Goal: Task Accomplishment & Management: Complete application form

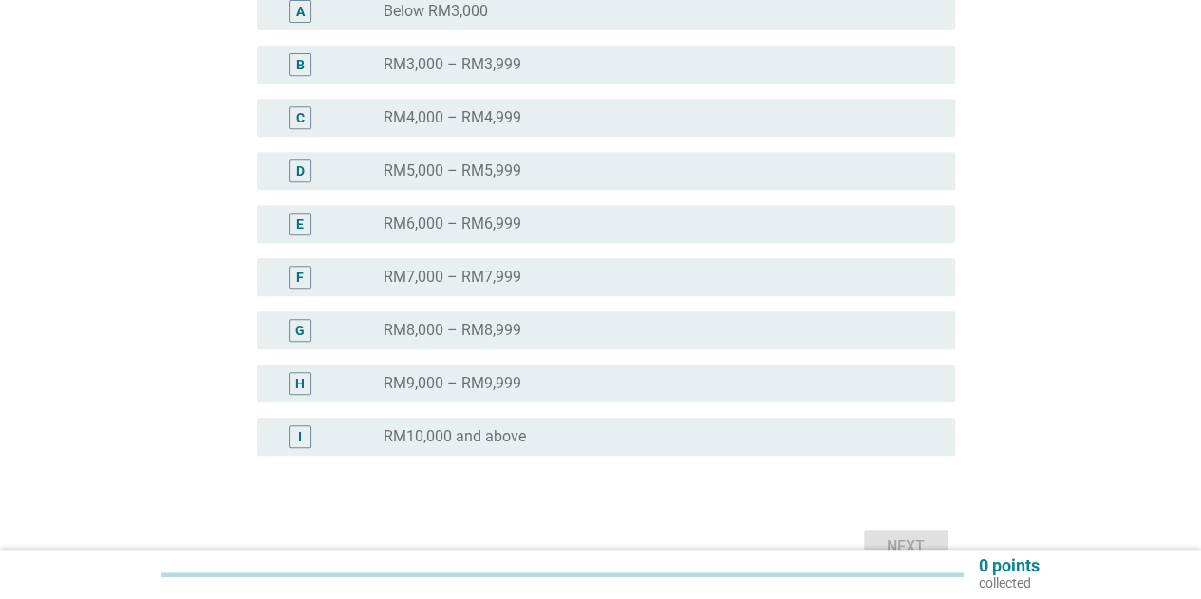
scroll to position [380, 0]
click at [469, 434] on label "RM10,000 and above" at bounding box center [455, 434] width 142 height 19
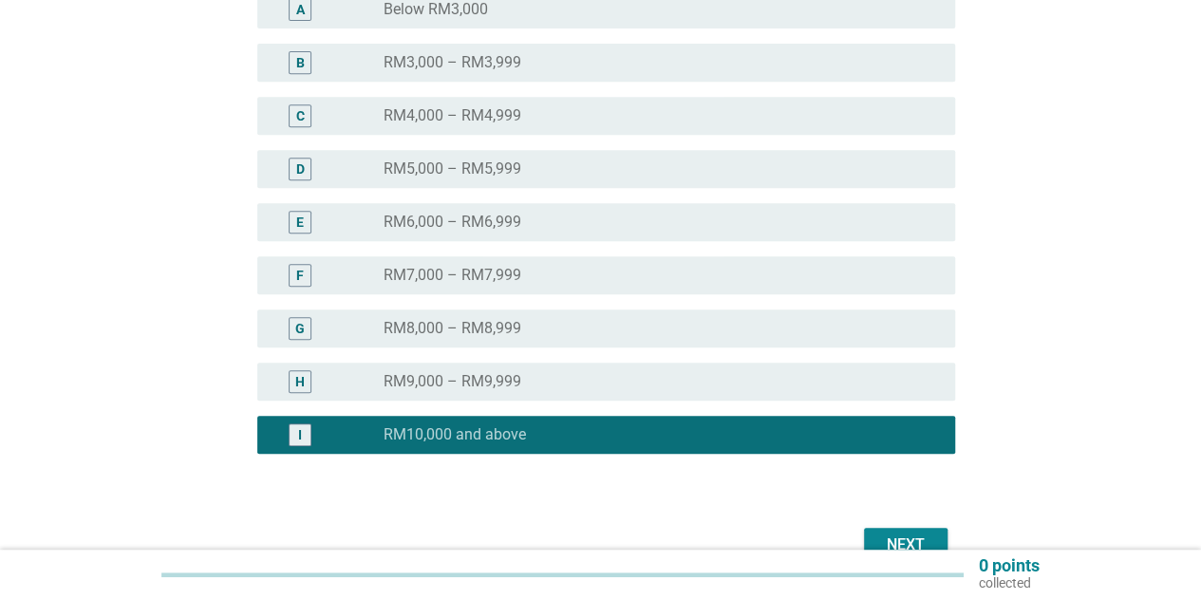
scroll to position [475, 0]
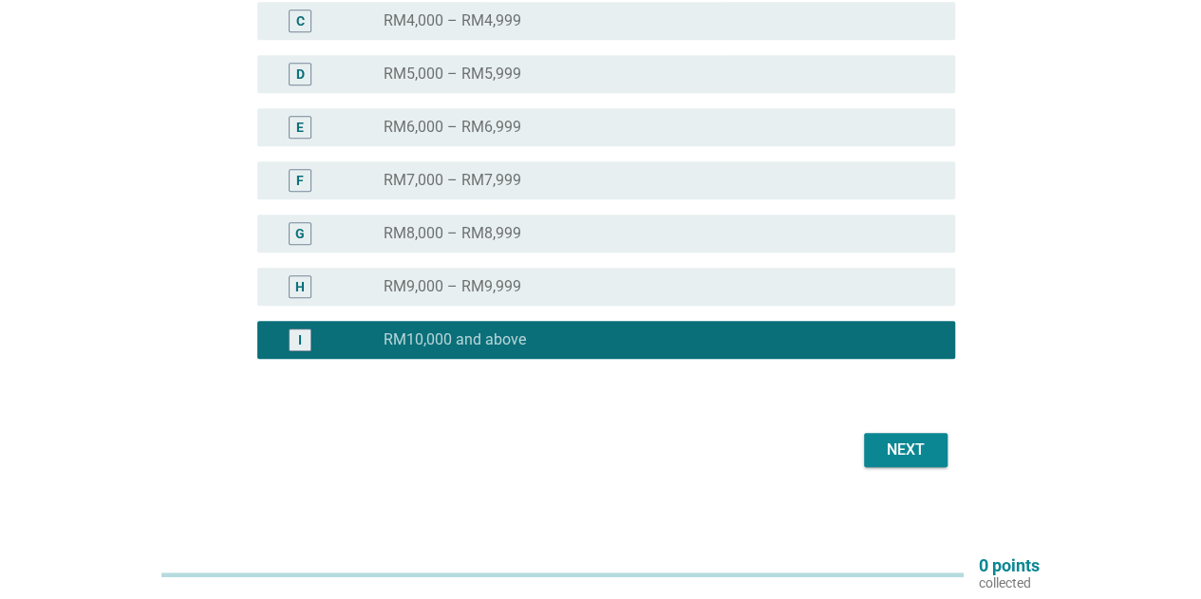
click at [920, 447] on div "Next" at bounding box center [905, 450] width 53 height 23
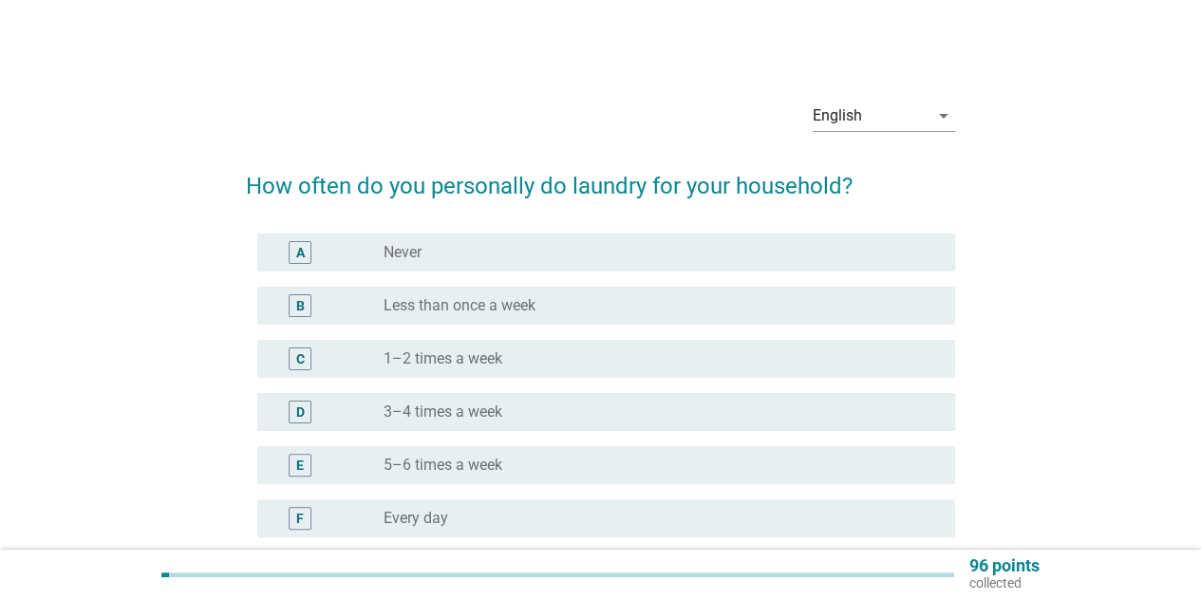
click at [731, 404] on div "radio_button_unchecked 3–4 times a week" at bounding box center [654, 412] width 541 height 19
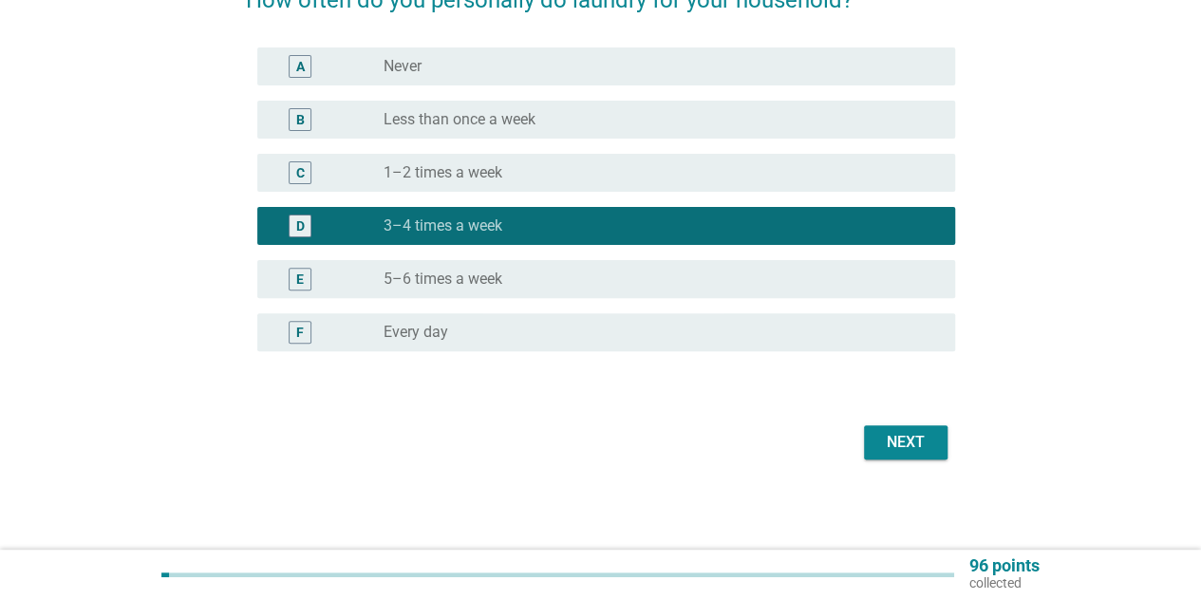
scroll to position [186, 0]
click at [918, 442] on div "Next" at bounding box center [905, 442] width 53 height 23
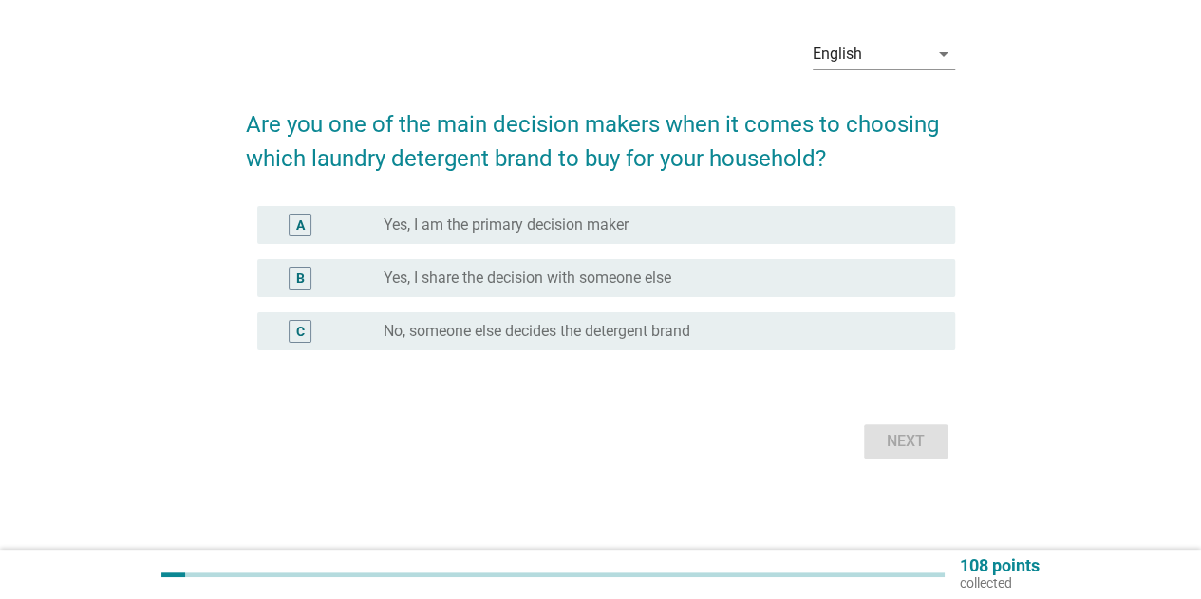
scroll to position [0, 0]
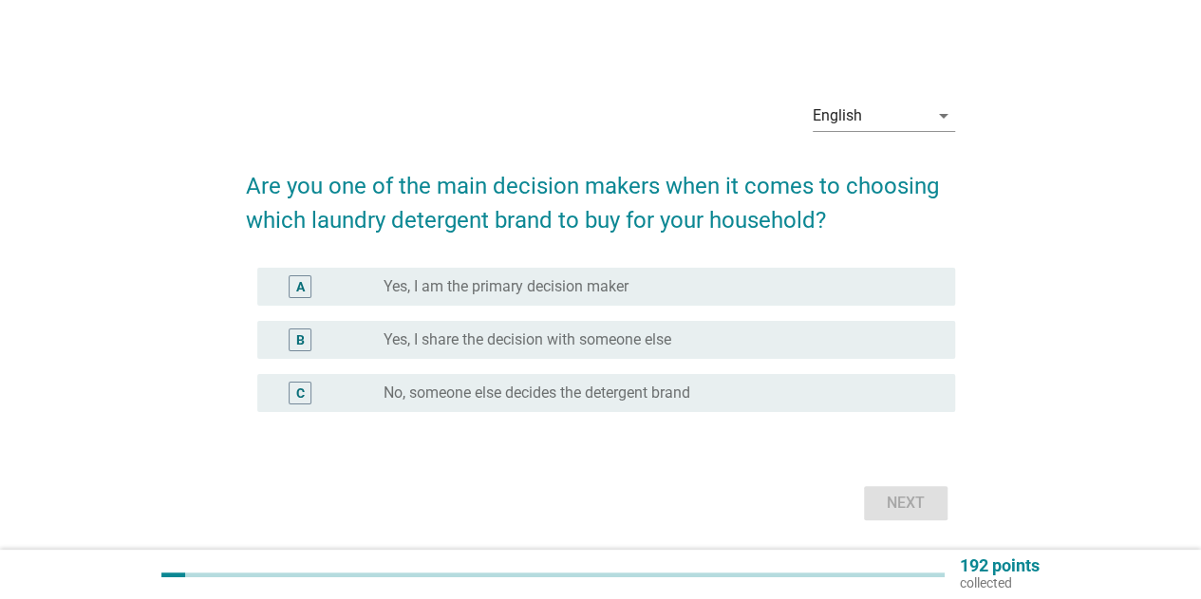
click at [826, 295] on div "radio_button_unchecked Yes, I am the primary decision maker" at bounding box center [654, 286] width 541 height 19
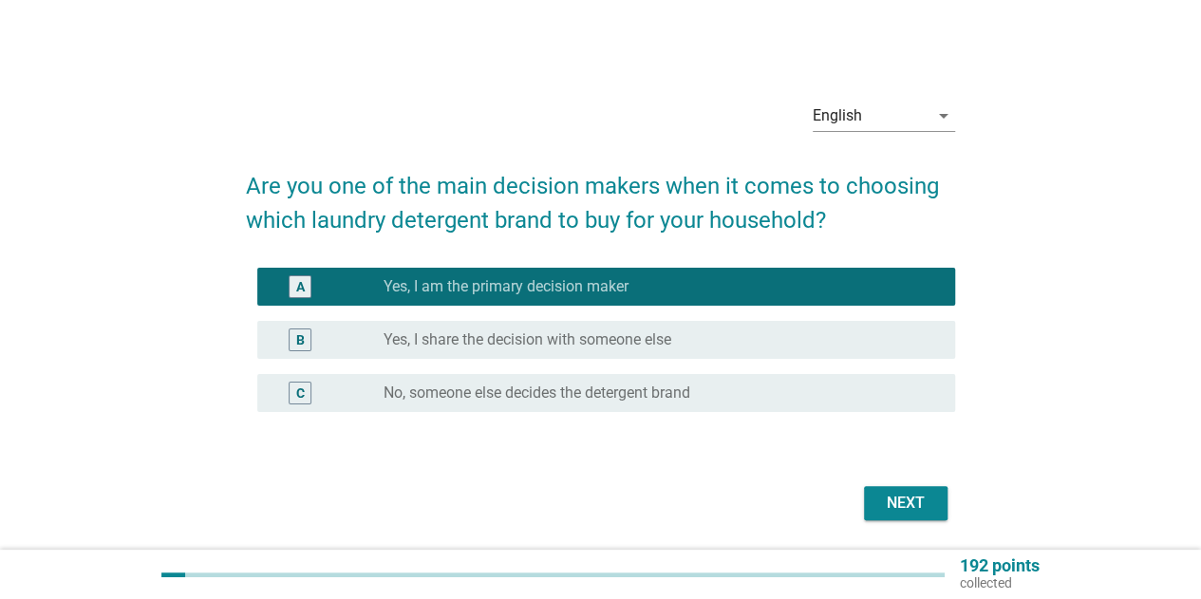
click at [913, 504] on div "Next" at bounding box center [905, 503] width 53 height 23
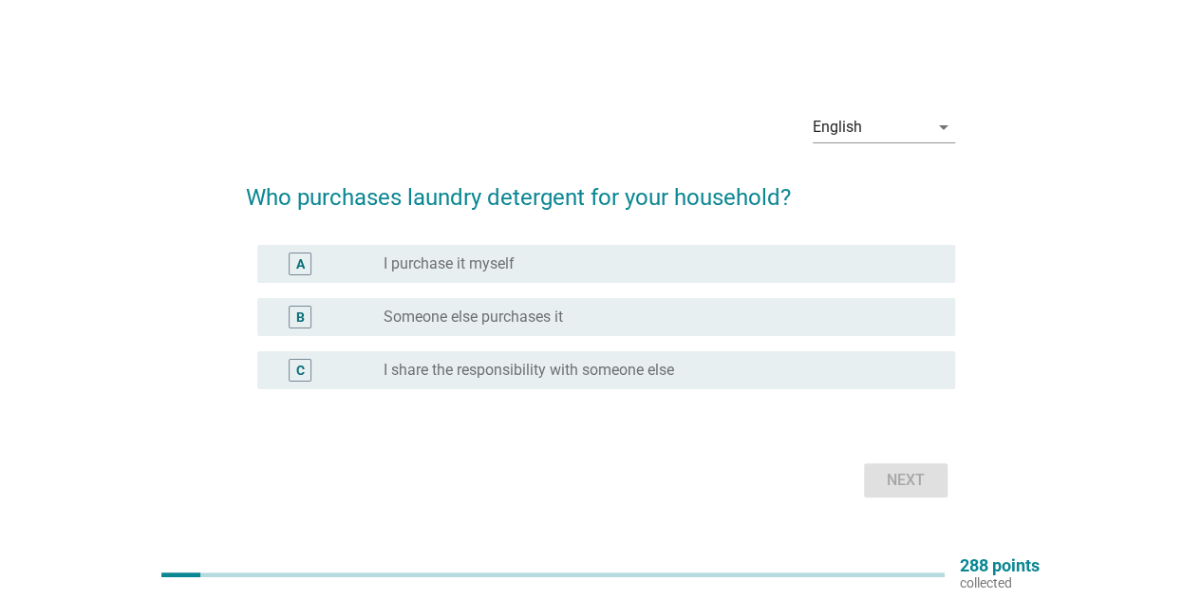
click at [657, 269] on div "radio_button_unchecked I purchase it myself" at bounding box center [654, 264] width 541 height 19
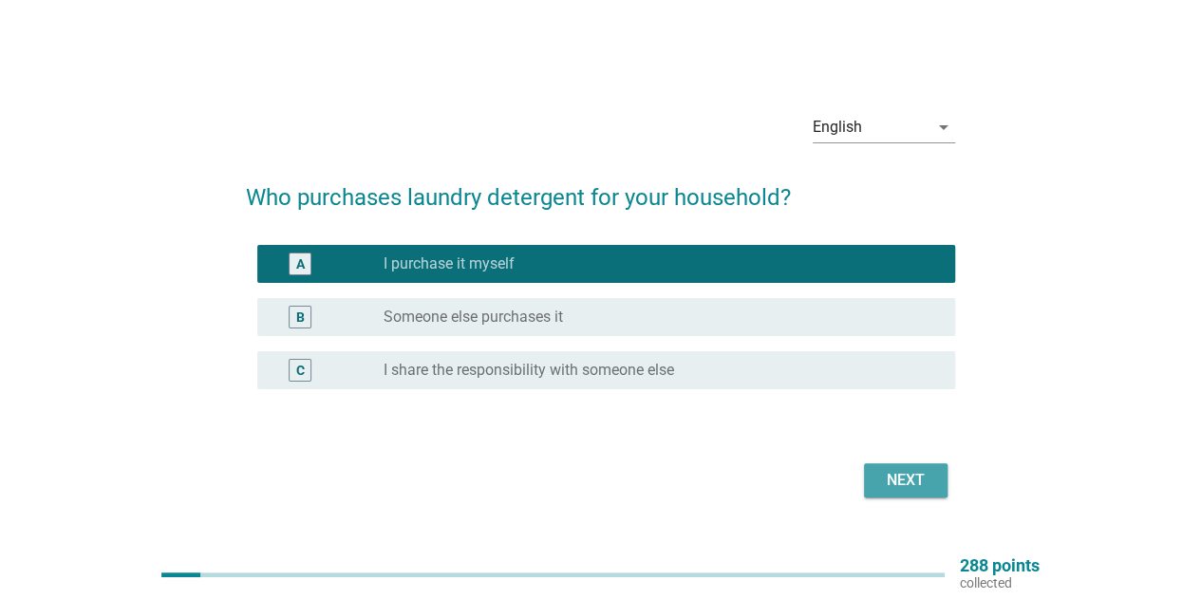
click at [900, 476] on div "Next" at bounding box center [905, 480] width 53 height 23
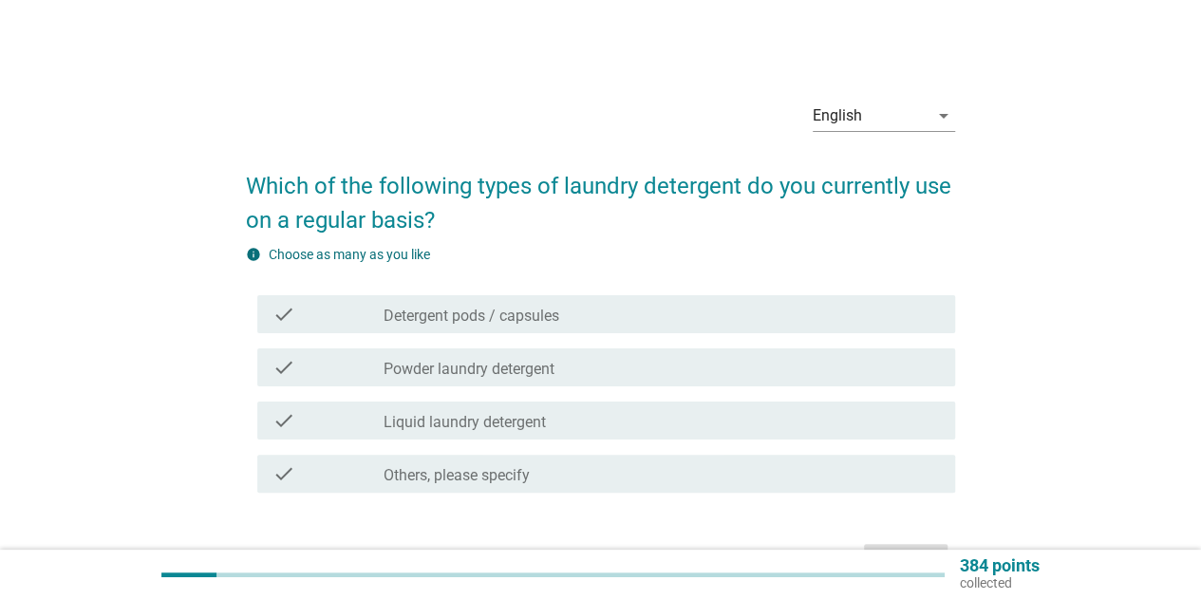
click at [741, 316] on div "check_box_outline_blank Detergent pods / capsules" at bounding box center [662, 314] width 557 height 23
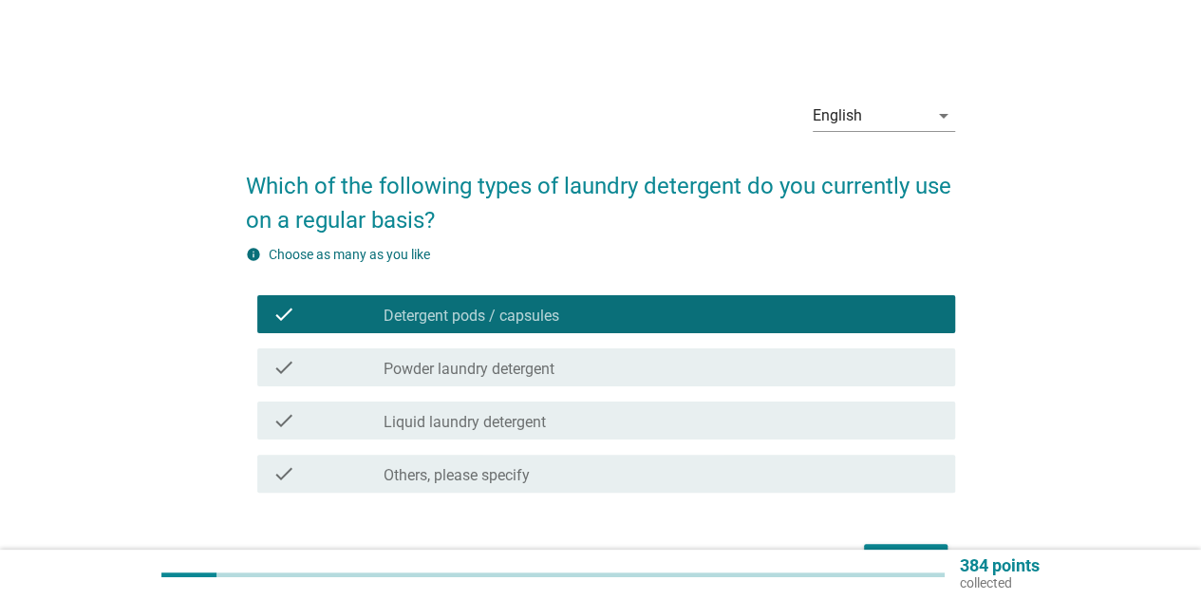
scroll to position [95, 0]
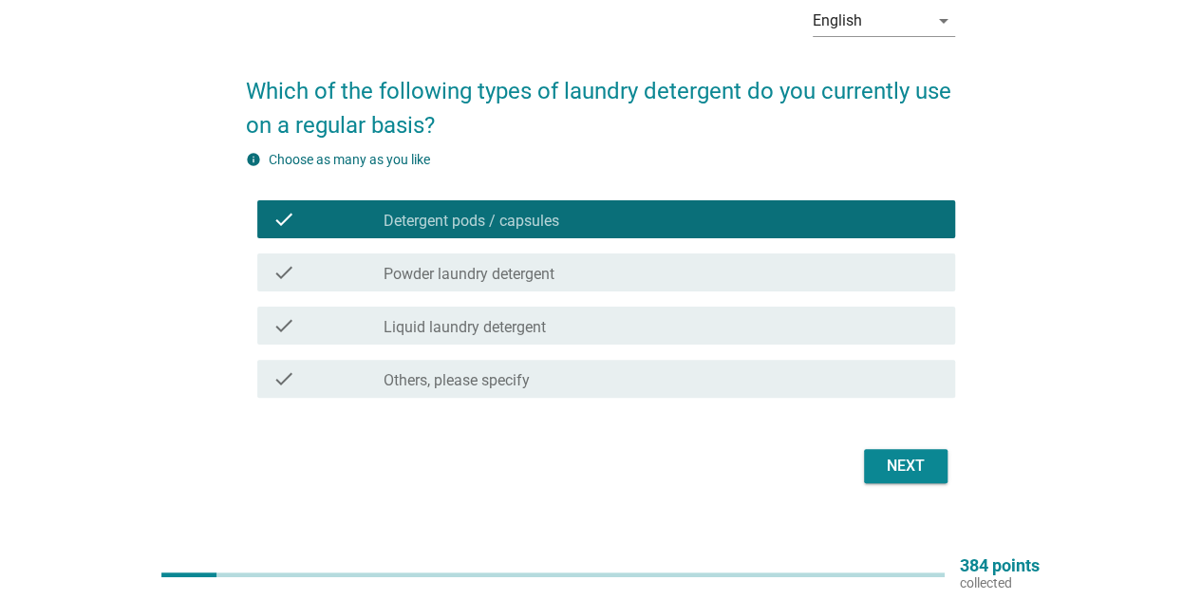
click at [903, 466] on div "Next" at bounding box center [905, 466] width 53 height 23
